Goal: Task Accomplishment & Management: Manage account settings

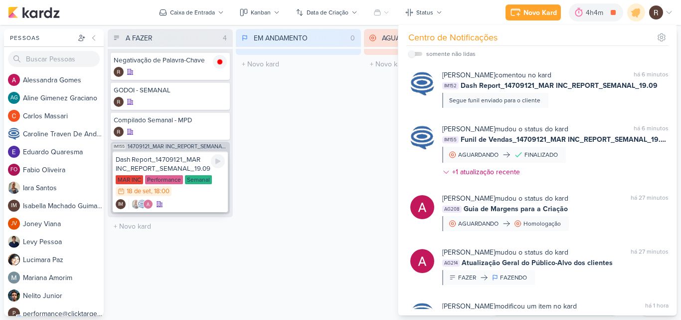
click at [189, 170] on div "Dash Report_14709121_MAR INC_REPORT_SEMANAL_19.09" at bounding box center [170, 164] width 109 height 18
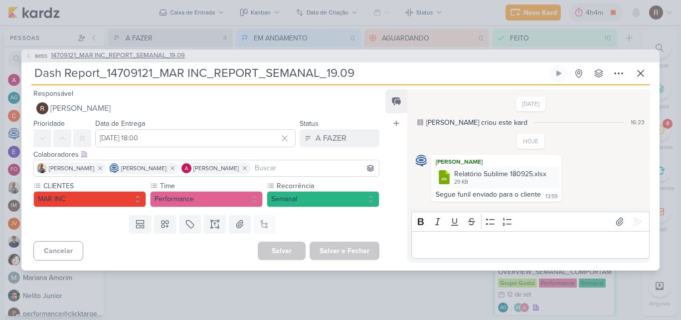
click at [145, 58] on span "14709121_MAR INC_REPORT_SEMANAL_19.09" at bounding box center [118, 56] width 134 height 10
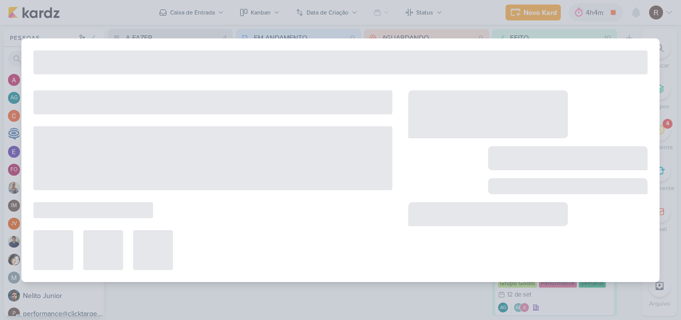
type input "14709121_MAR INC_REPORT_SEMANAL_19.09"
type input "[DATE] 14:00"
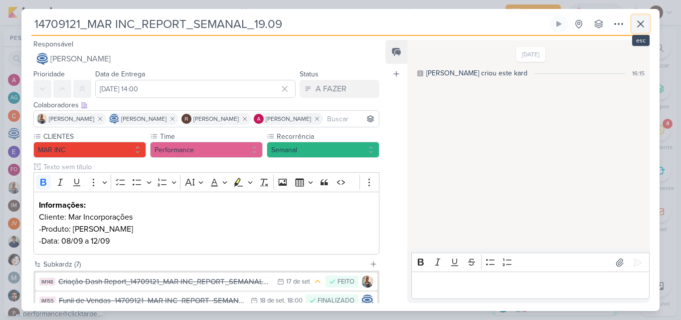
click at [639, 24] on icon at bounding box center [641, 24] width 12 height 12
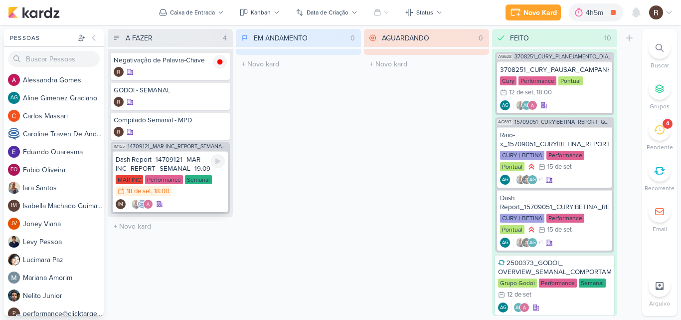
click at [167, 170] on div "Dash Report_14709121_MAR INC_REPORT_SEMANAL_19.09" at bounding box center [170, 164] width 109 height 18
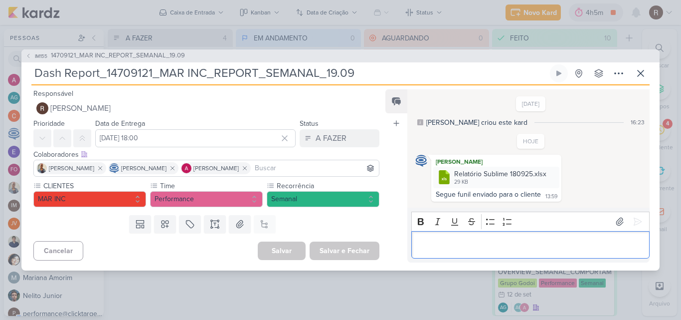
click at [484, 242] on p "Editor editing area: main" at bounding box center [530, 244] width 228 height 12
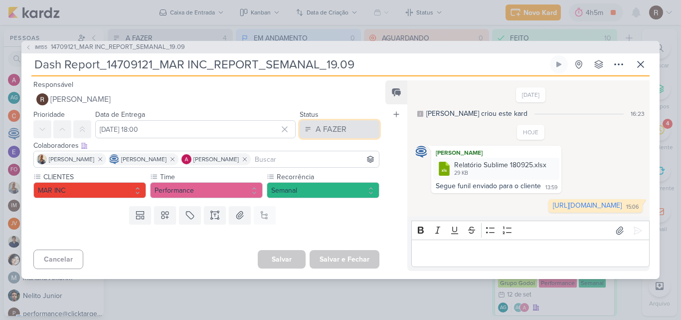
click at [341, 123] on div "A FAZER" at bounding box center [331, 129] width 31 height 12
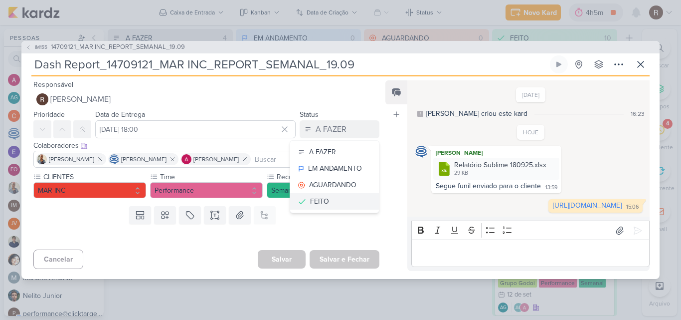
click at [339, 193] on button "FEITO" at bounding box center [334, 201] width 89 height 16
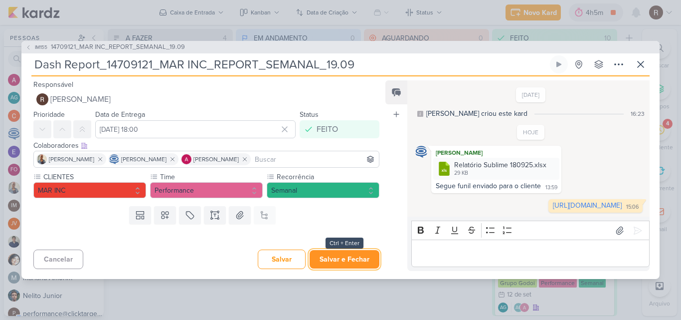
click at [366, 266] on button "Salvar e Fechar" at bounding box center [345, 259] width 70 height 18
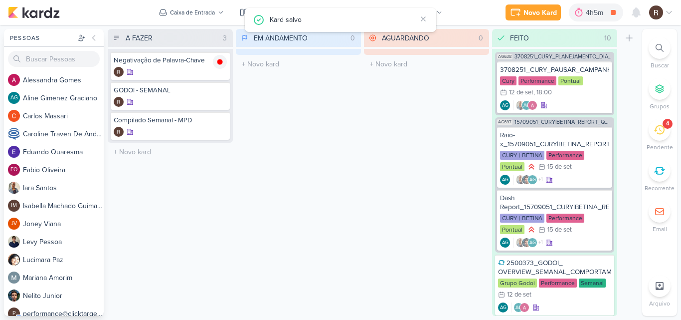
click at [655, 133] on icon at bounding box center [659, 129] width 11 height 11
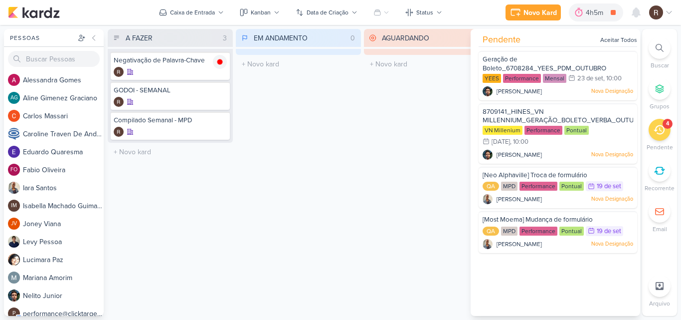
click at [436, 162] on div "AGUARDANDO 0 Mover Para Esquerda Mover Para Direita [GEOGRAPHIC_DATA] O título …" at bounding box center [426, 172] width 125 height 287
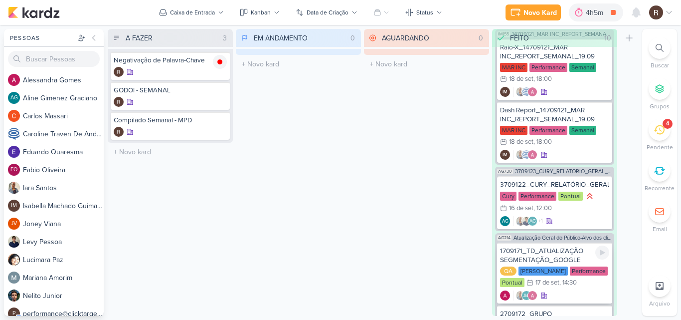
scroll to position [704, 0]
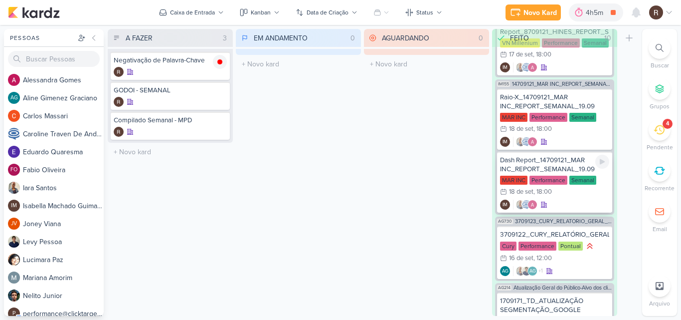
click at [546, 171] on div "Dash Report_14709121_MAR INC_REPORT_SEMANAL_19.09" at bounding box center [554, 165] width 109 height 18
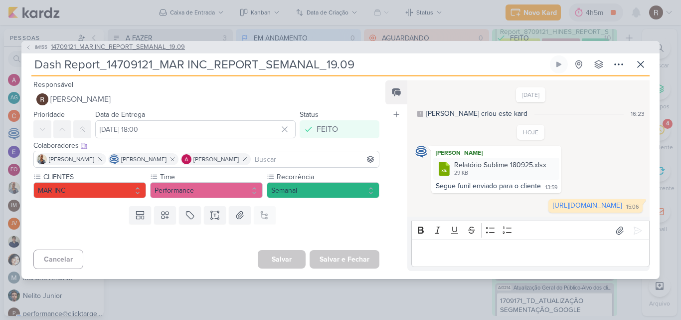
click at [141, 42] on span "14709121_MAR INC_REPORT_SEMANAL_19.09" at bounding box center [118, 47] width 134 height 10
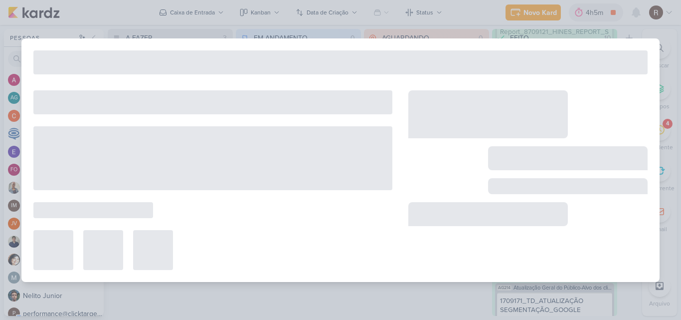
type input "14709121_MAR INC_REPORT_SEMANAL_19.09"
type input "[DATE] 14:00"
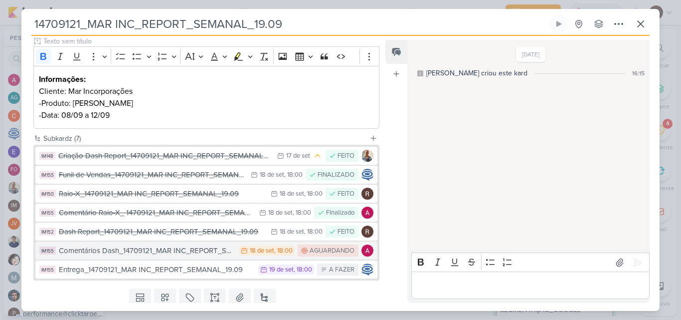
scroll to position [150, 0]
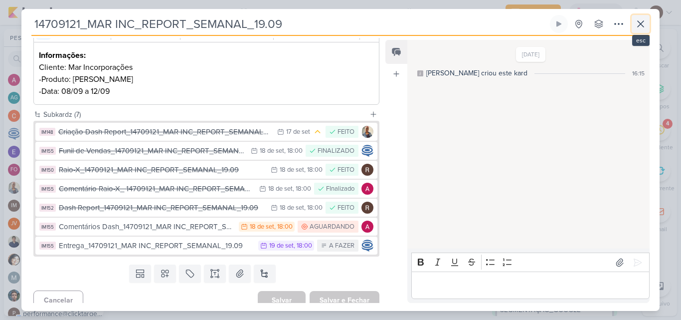
click at [642, 27] on icon at bounding box center [641, 24] width 12 height 12
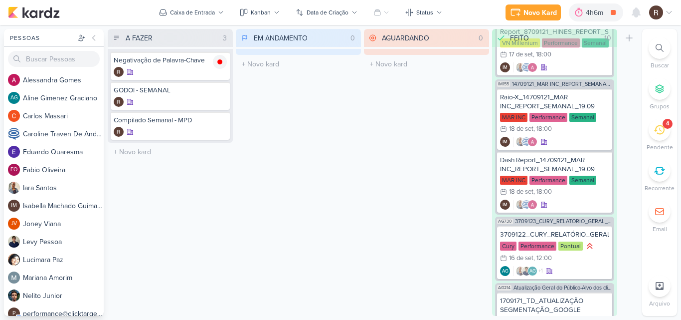
click at [656, 134] on icon at bounding box center [659, 129] width 11 height 11
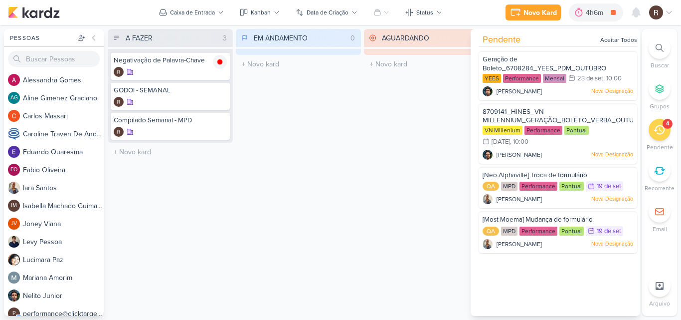
click at [419, 148] on div "AGUARDANDO 0 Mover Para Esquerda Mover Para Direita [GEOGRAPHIC_DATA] O título …" at bounding box center [426, 172] width 125 height 287
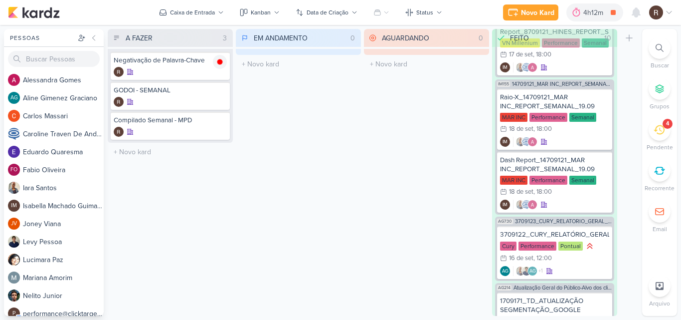
click at [652, 134] on div "4" at bounding box center [660, 130] width 22 height 22
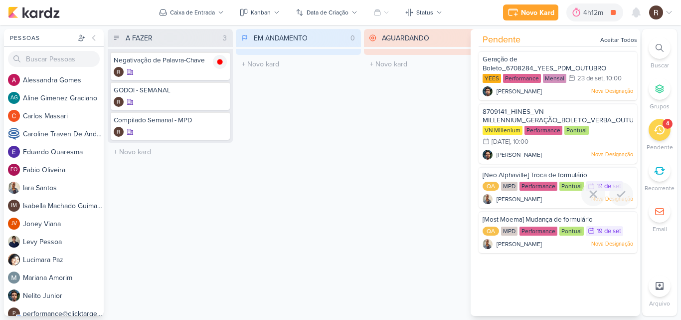
click at [517, 190] on div "QA MPD Performance Pontual 19/9 [DATE]" at bounding box center [558, 186] width 151 height 11
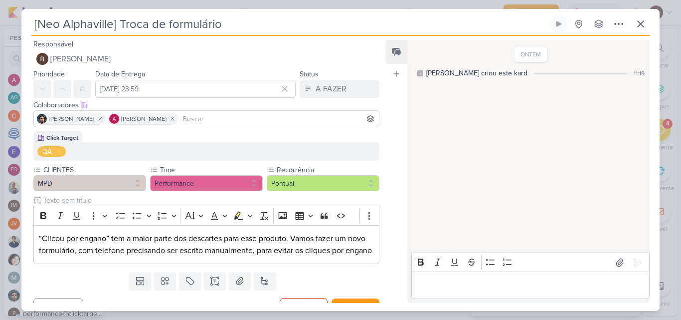
click at [229, 74] on div "Data de Entrega [DATE] 23:59 [DATE] Dom Seg Ter Qua Qui Sex Sáb 00 01 02 03 04 …" at bounding box center [195, 83] width 200 height 30
click at [643, 24] on icon at bounding box center [641, 24] width 12 height 12
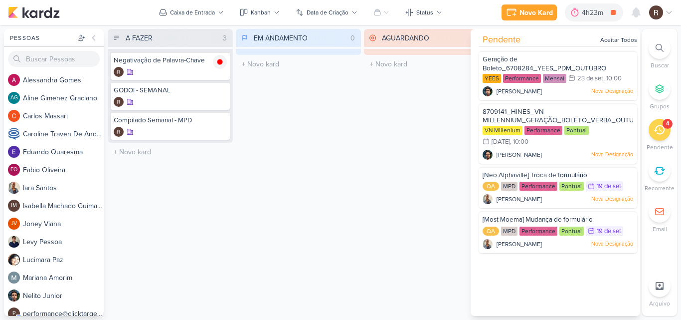
click at [366, 156] on div "AGUARDANDO 0 Mover Para Esquerda Mover Para Direita [GEOGRAPHIC_DATA] O título …" at bounding box center [426, 172] width 125 height 287
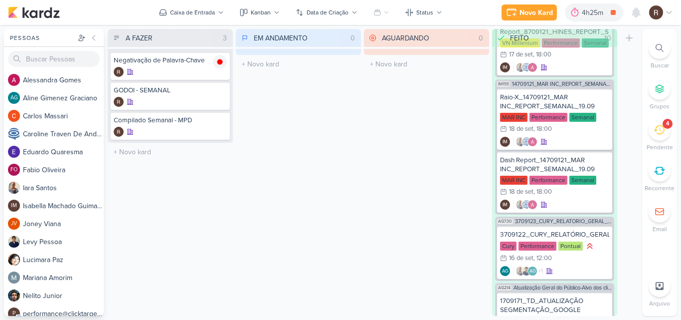
click at [657, 135] on icon at bounding box center [659, 129] width 11 height 11
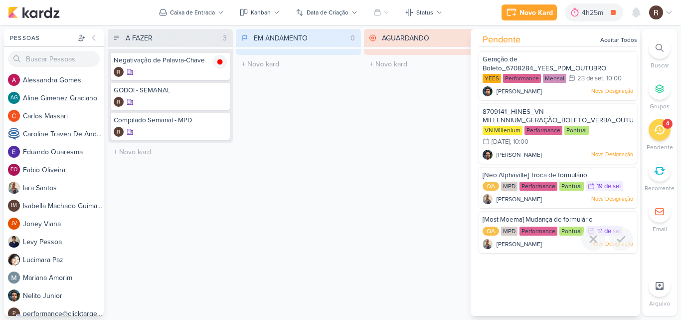
click at [548, 220] on span "[Most Moema] Mudança de formulário" at bounding box center [538, 219] width 110 height 8
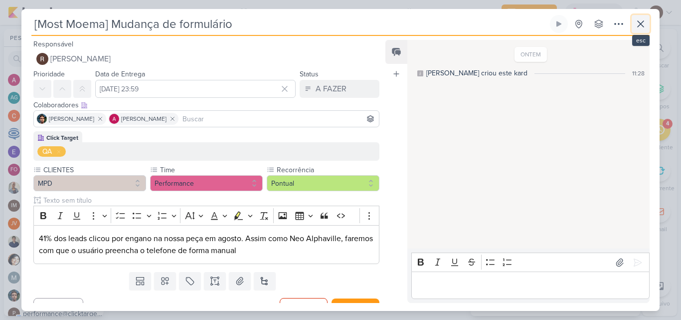
click at [639, 25] on icon at bounding box center [641, 24] width 6 height 6
